Goal: Transaction & Acquisition: Purchase product/service

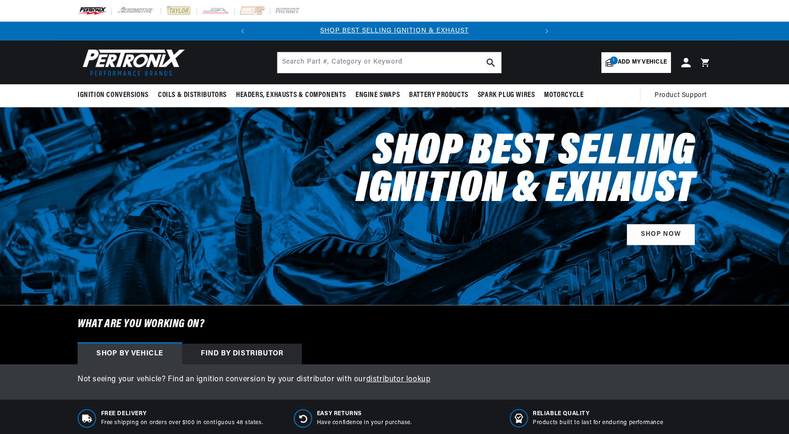
scroll to position [16, 0]
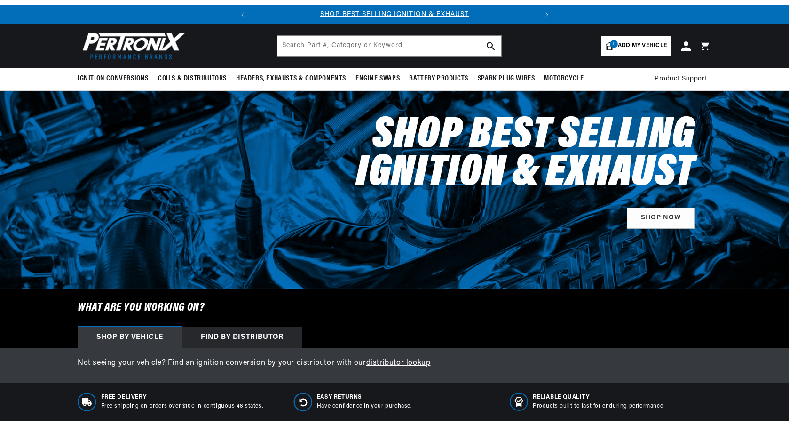
select select "1973"
select select "Ford"
select select "F-100"
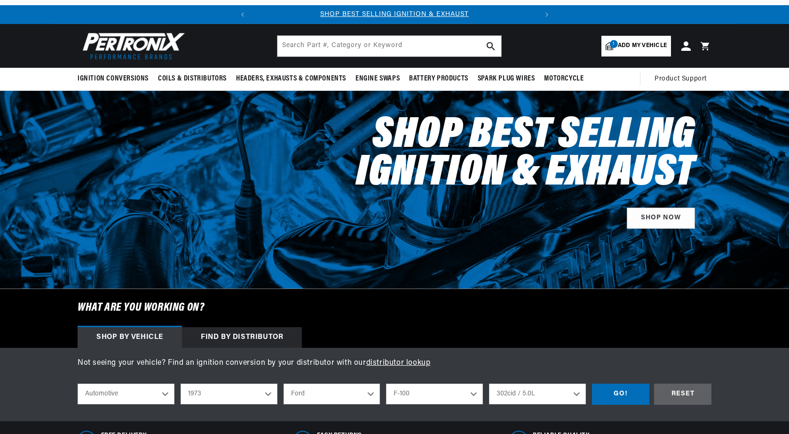
click at [132, 341] on div "Shop by vehicle" at bounding box center [130, 337] width 104 height 21
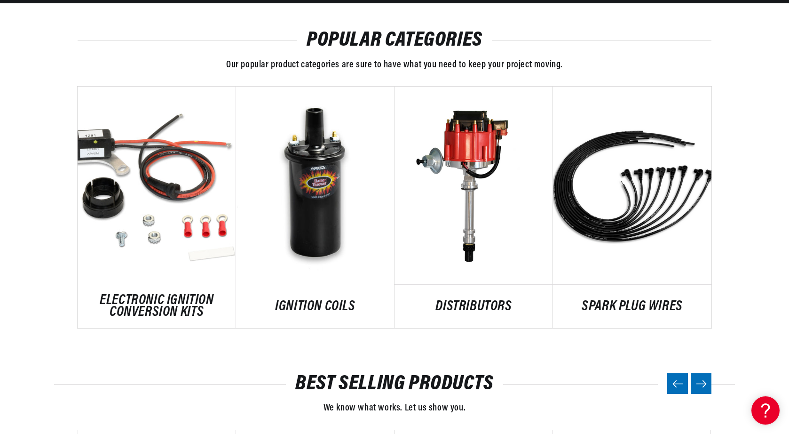
scroll to position [0, 0]
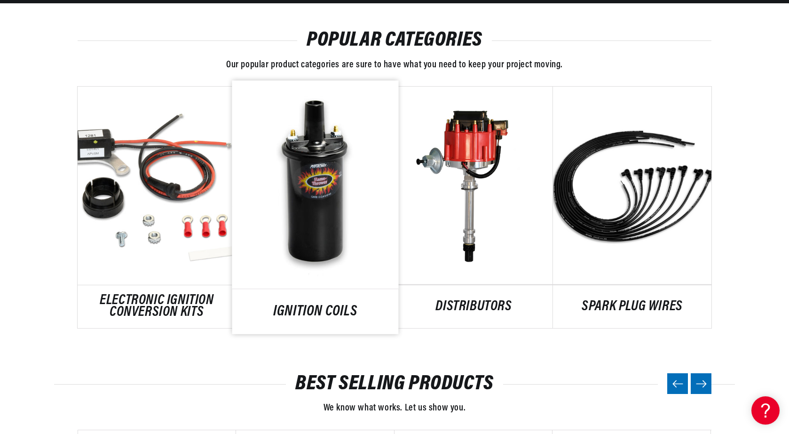
click at [331, 305] on link "IGNITION COILS" at bounding box center [315, 311] width 166 height 13
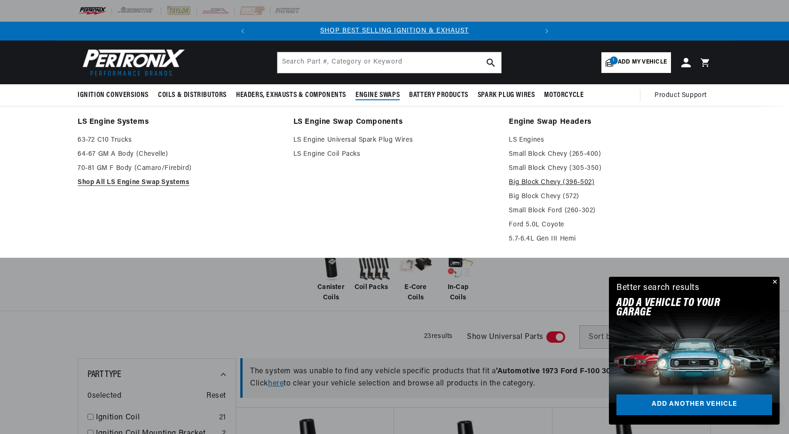
scroll to position [0, 285]
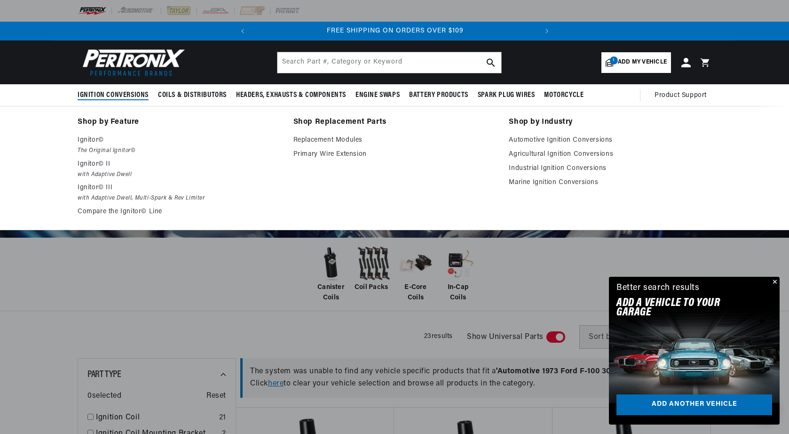
click at [116, 99] on span "Ignition Conversions" at bounding box center [113, 95] width 71 height 10
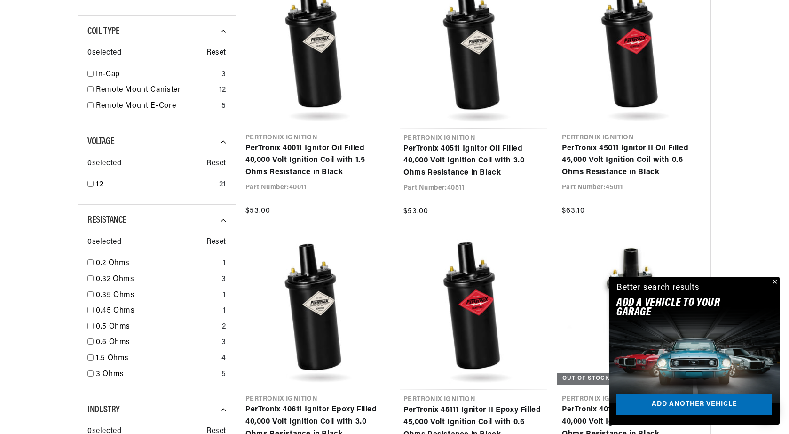
scroll to position [447, 0]
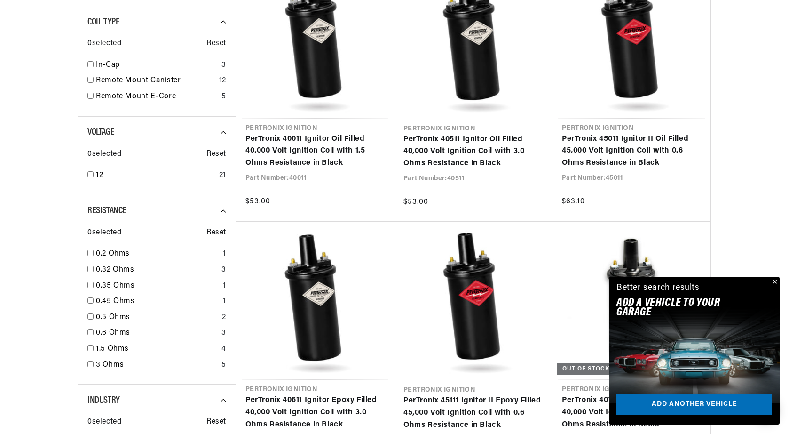
click at [775, 281] on button "Close" at bounding box center [773, 282] width 11 height 11
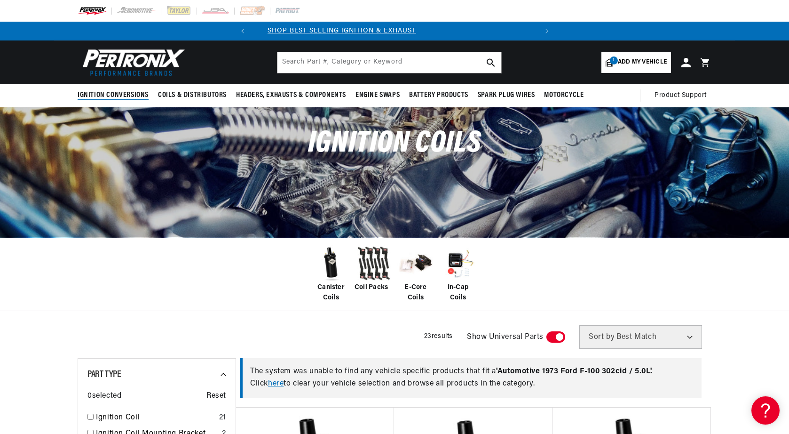
scroll to position [0, 0]
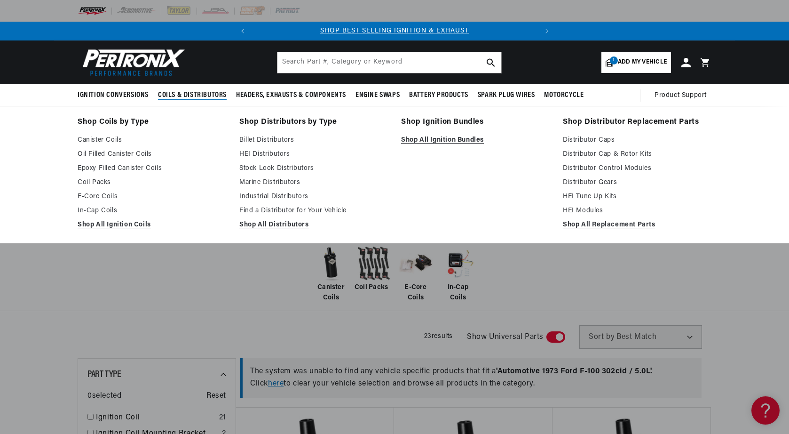
click at [180, 94] on span "Coils & Distributors" at bounding box center [192, 95] width 69 height 10
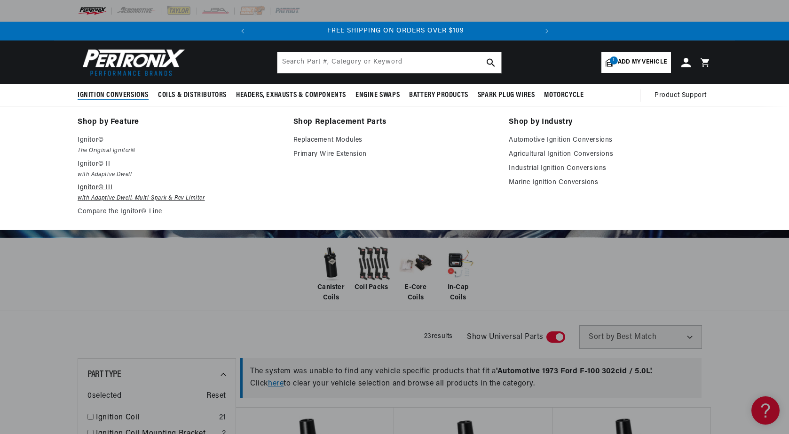
scroll to position [0, 285]
click at [107, 194] on em "with Adaptive Dwell, Multi-Spark & Rev Limiter" at bounding box center [179, 198] width 203 height 10
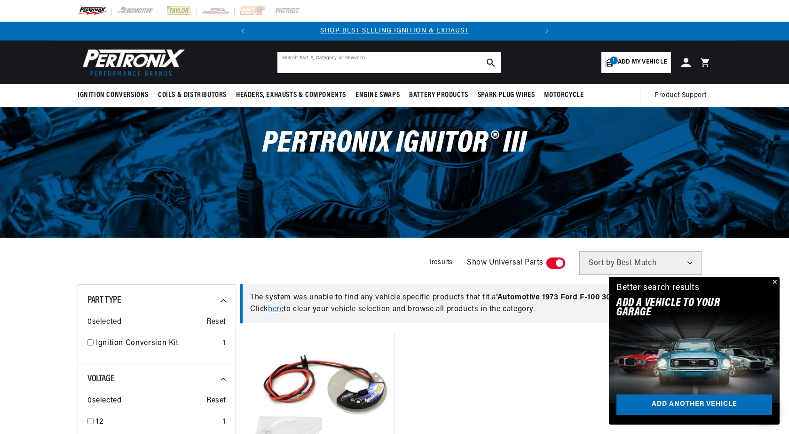
click at [295, 63] on input "text" at bounding box center [389, 62] width 224 height 21
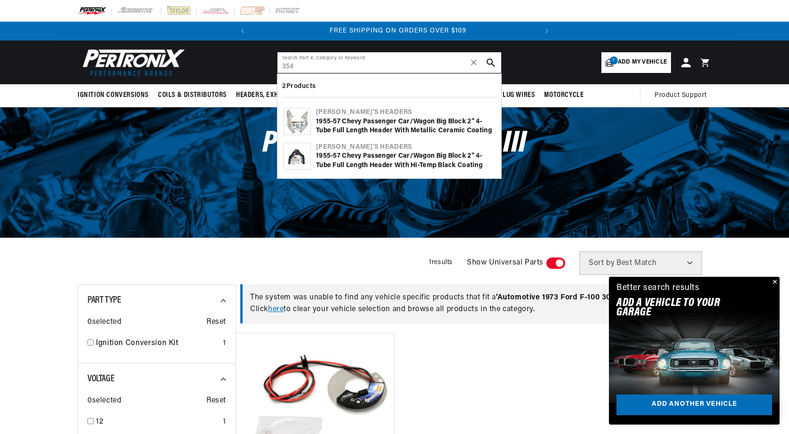
scroll to position [0, 285]
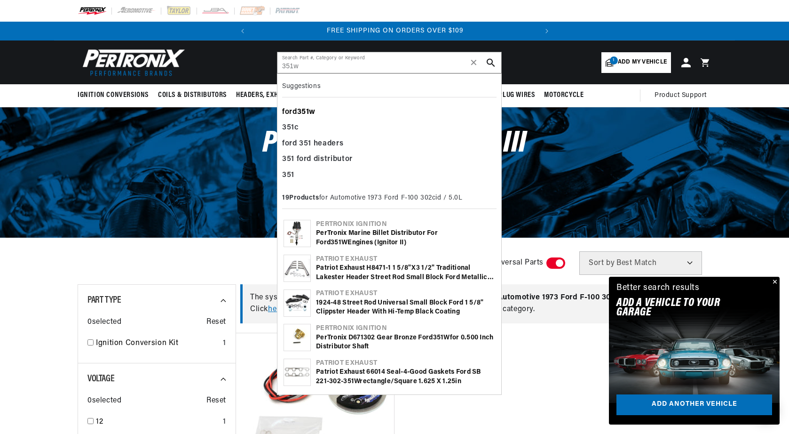
click at [299, 112] on div "ford 351w" at bounding box center [389, 112] width 214 height 16
type input "ford 351w"
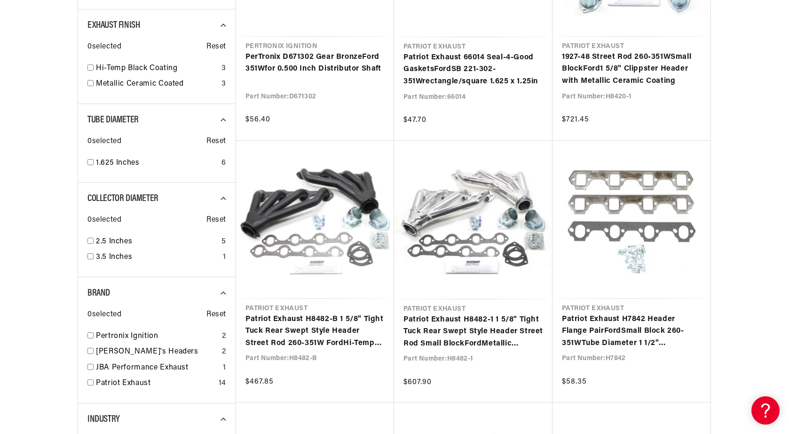
scroll to position [0, 285]
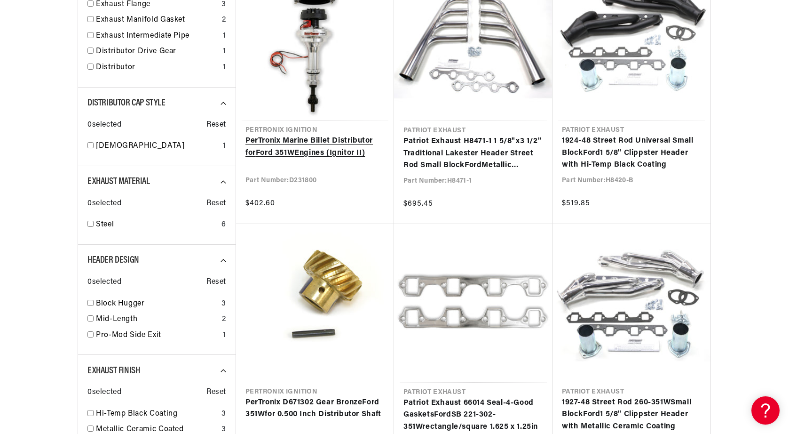
click at [325, 151] on link "PerTronix Marine Billet Distributor for Ford 351W Engines (Ignitor II)" at bounding box center [314, 147] width 139 height 24
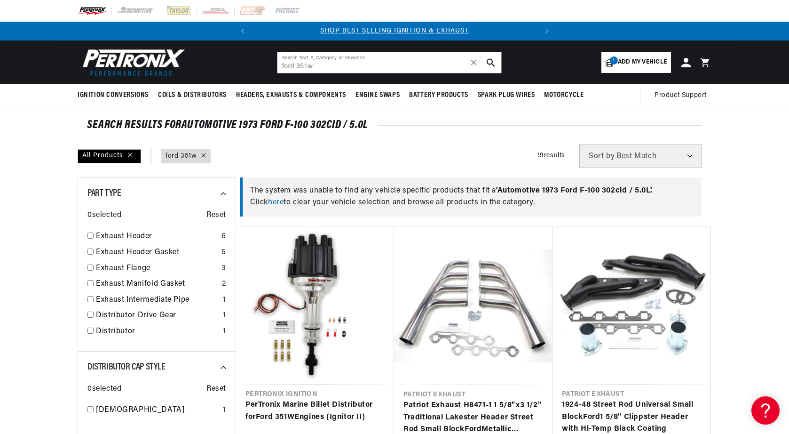
click at [280, 203] on link "here" at bounding box center [276, 202] width 16 height 8
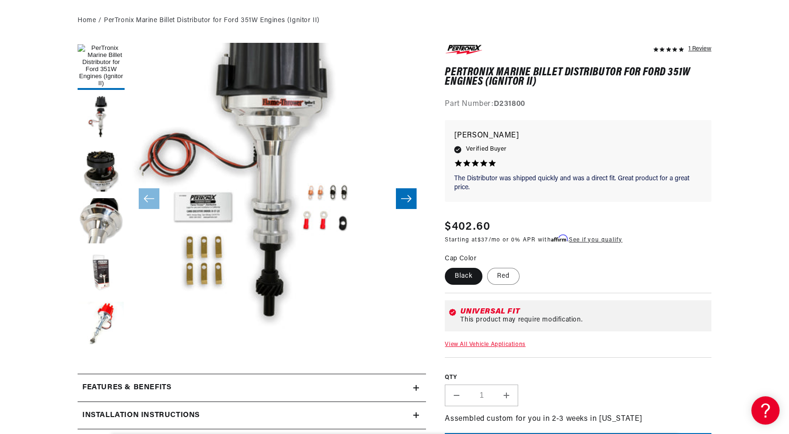
scroll to position [126, 0]
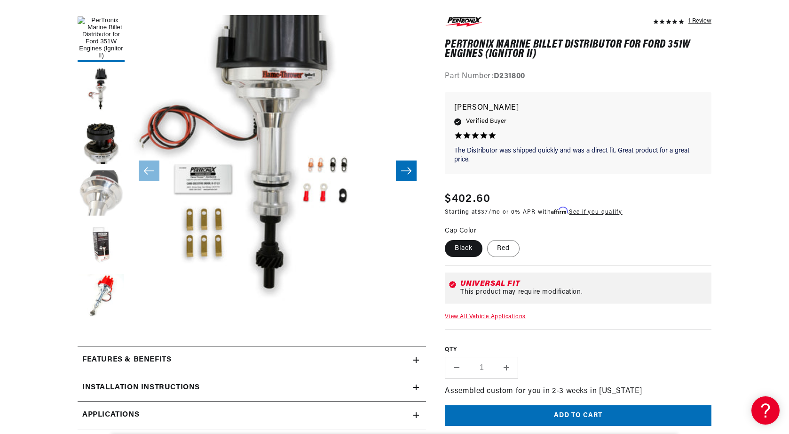
click at [93, 195] on button "Load image 4 in gallery view" at bounding box center [101, 193] width 47 height 47
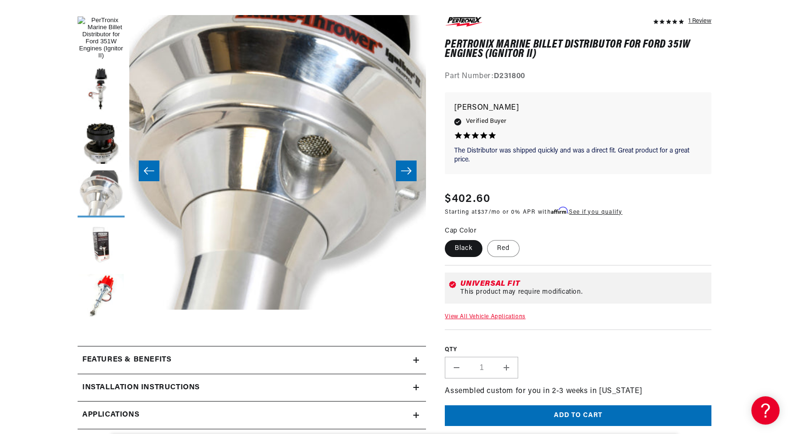
scroll to position [0, 0]
click at [111, 141] on button "Load image 3 in gallery view" at bounding box center [101, 142] width 47 height 47
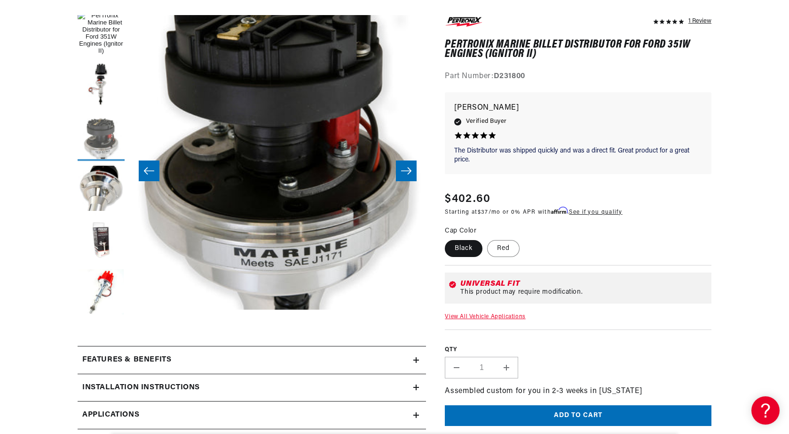
scroll to position [5, 0]
click at [112, 272] on button "Load image 6 in gallery view" at bounding box center [101, 292] width 47 height 47
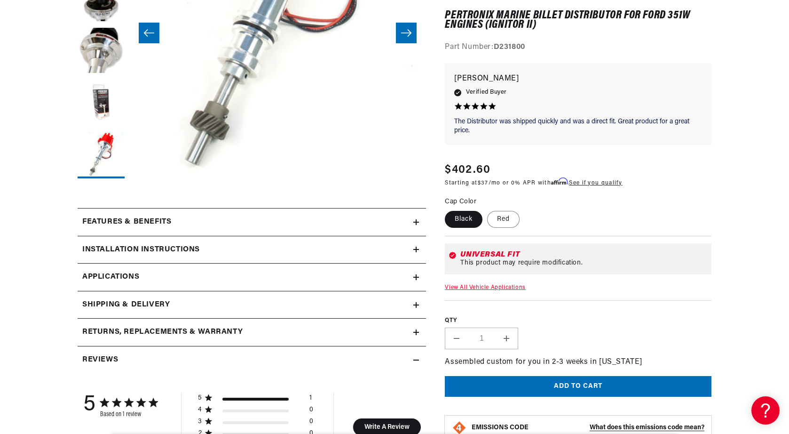
scroll to position [267, 0]
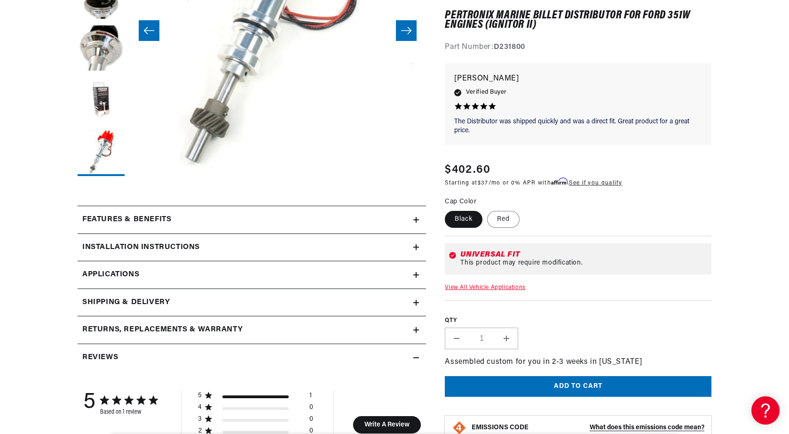
click at [111, 327] on h2 "Returns, Replacements & Warranty" at bounding box center [162, 330] width 160 height 12
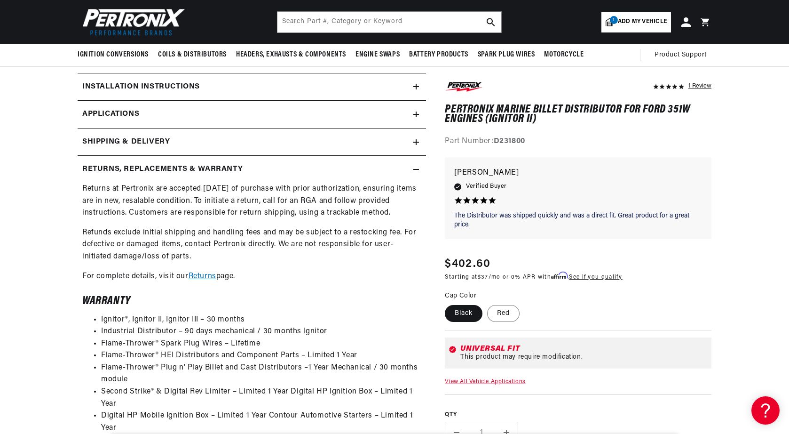
scroll to position [427, 0]
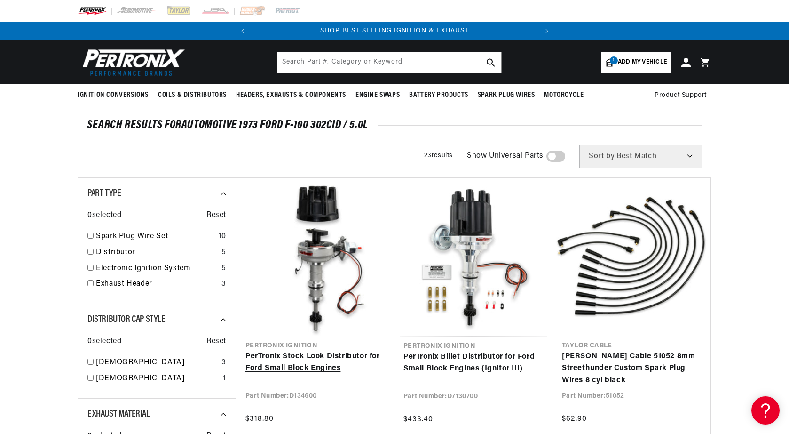
click at [275, 360] on link "PerTronix Stock Look Distributor for Ford Small Block Engines" at bounding box center [314, 362] width 139 height 24
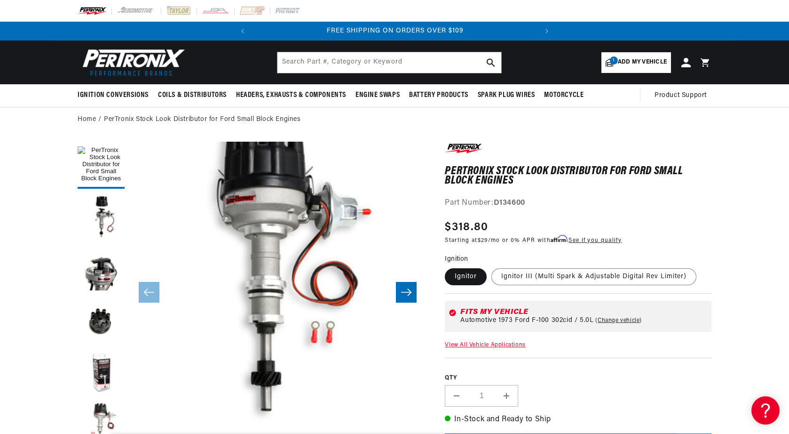
click at [142, 65] on img at bounding box center [132, 62] width 108 height 32
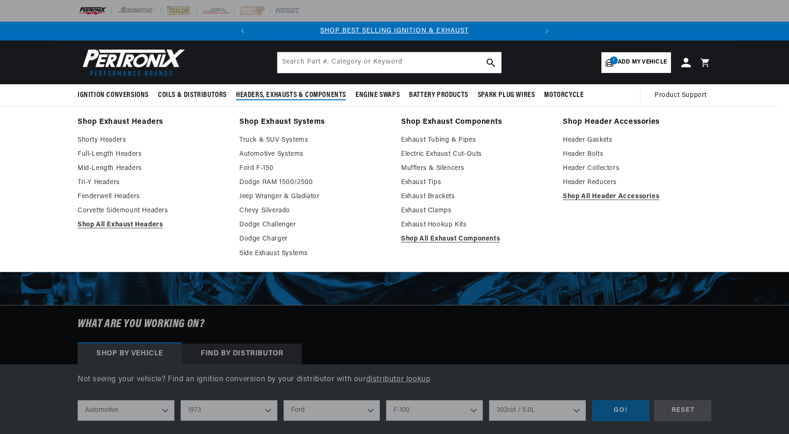
select select "1973"
select select "Ford"
select select "F-100"
